Goal: Go to known website: Go to known website

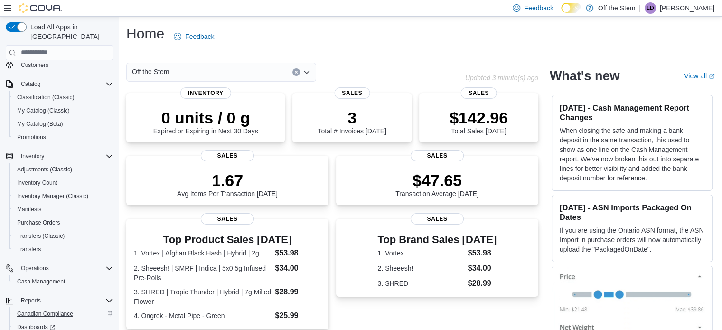
scroll to position [95, 0]
